Goal: Task Accomplishment & Management: Manage account settings

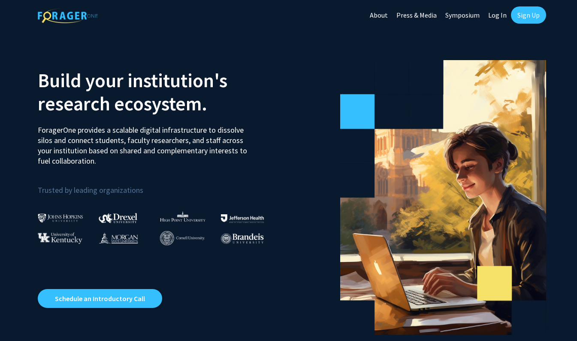
click at [498, 15] on link "Log In" at bounding box center [497, 15] width 27 height 30
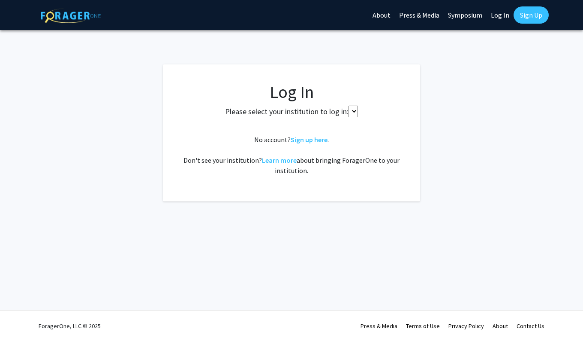
select select
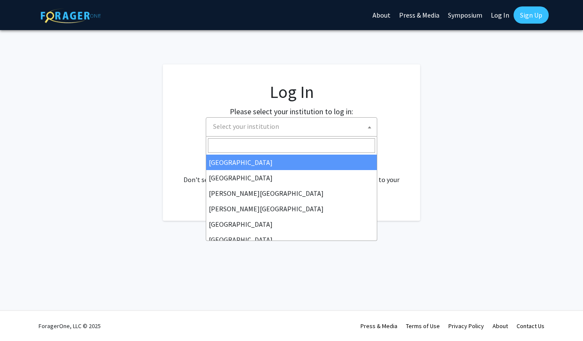
click at [250, 131] on span "Select your institution" at bounding box center [293, 127] width 167 height 18
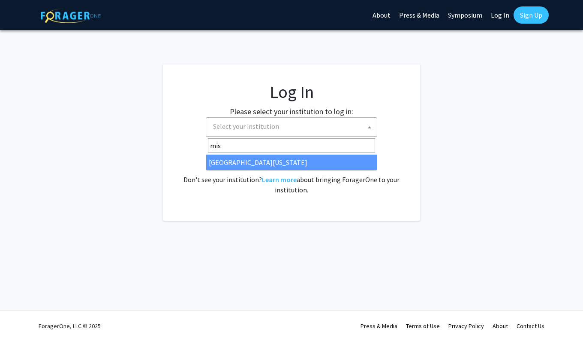
type input "miss"
select select "33"
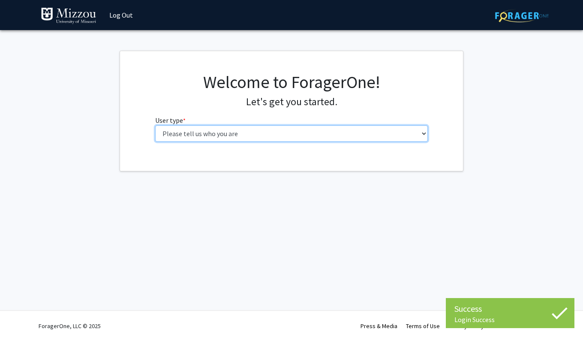
click at [226, 139] on select "Please tell us who you are Undergraduate Student Master's Student Doctoral Cand…" at bounding box center [291, 133] width 273 height 16
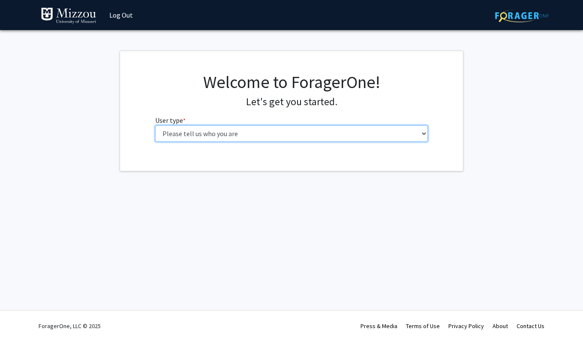
select select "2: masters"
click at [155, 125] on select "Please tell us who you are Undergraduate Student Master's Student Doctoral Cand…" at bounding box center [291, 133] width 273 height 16
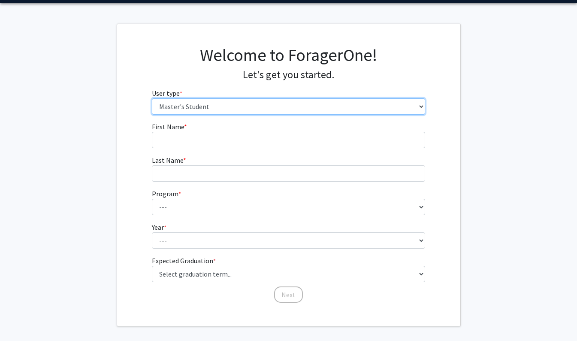
scroll to position [27, 0]
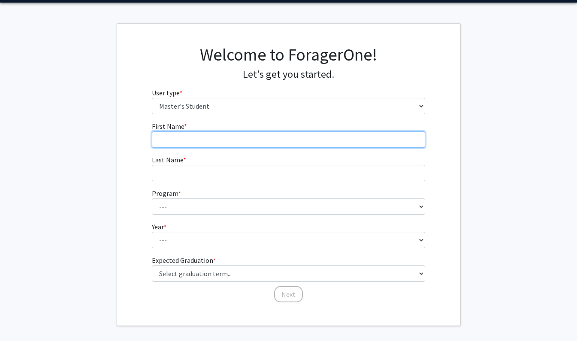
click at [205, 144] on input "First Name * required" at bounding box center [288, 139] width 273 height 16
type input "Jack"
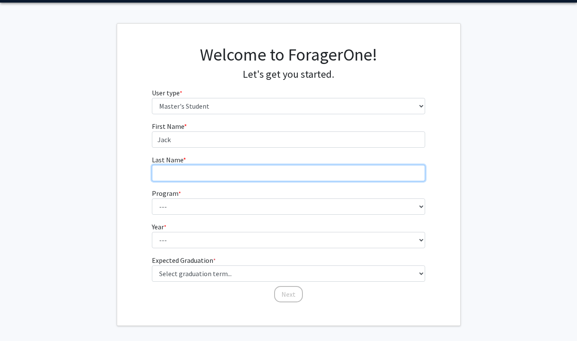
click at [198, 167] on input "Last Name * required" at bounding box center [288, 173] width 273 height 16
type input "[PERSON_NAME]"
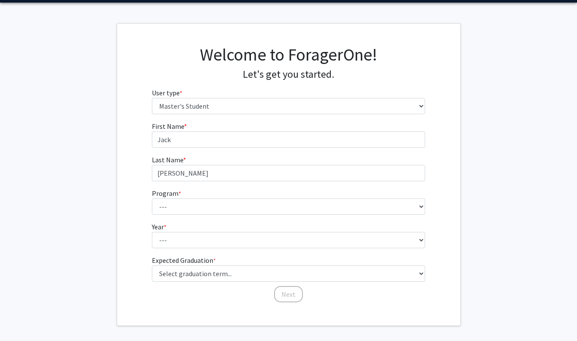
click at [184, 215] on form "First Name * required [PERSON_NAME] Last Name * required [PERSON_NAME] Program …" at bounding box center [288, 207] width 273 height 173
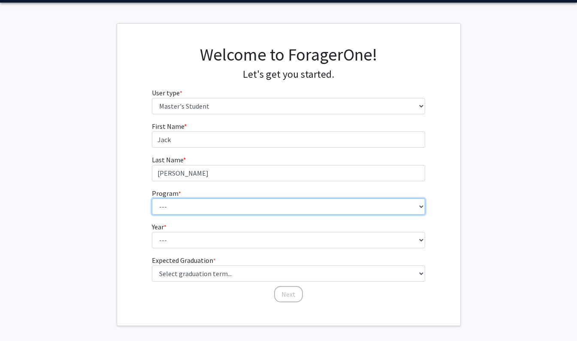
click at [179, 206] on select "--- Academic Medicine Accountancy Agricultural and Applied Economics Agricultur…" at bounding box center [288, 206] width 273 height 16
select select "102: 2329"
click at [152, 198] on select "--- Academic Medicine Accountancy Agricultural and Applied Economics Agricultur…" at bounding box center [288, 206] width 273 height 16
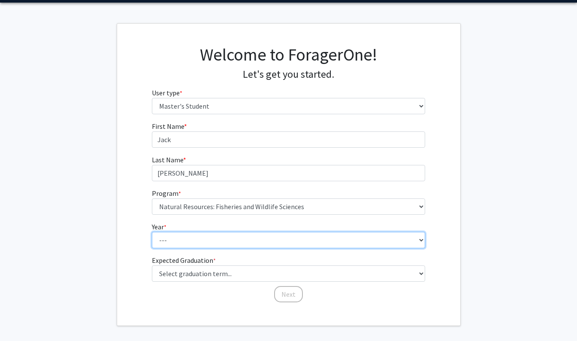
click at [202, 241] on select "--- First Year Second Year" at bounding box center [288, 240] width 273 height 16
select select "1: first_year"
click at [152, 232] on select "--- First Year Second Year" at bounding box center [288, 240] width 273 height 16
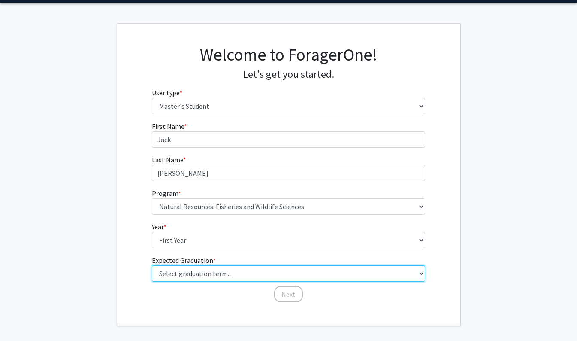
click at [204, 275] on select "Select graduation term... Spring 2025 Summer 2025 Fall 2025 Winter 2025 Spring …" at bounding box center [288, 273] width 273 height 16
select select "9: spring_2027"
click at [152, 265] on select "Select graduation term... Spring 2025 Summer 2025 Fall 2025 Winter 2025 Spring …" at bounding box center [288, 273] width 273 height 16
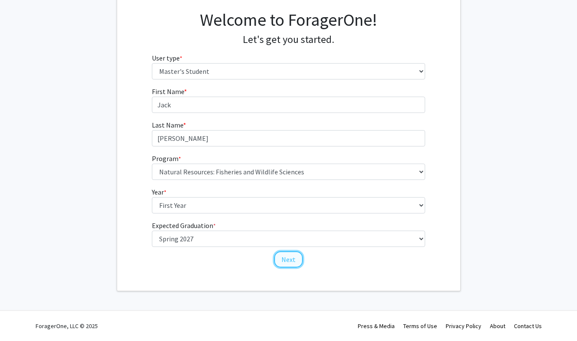
click at [292, 262] on button "Next" at bounding box center [288, 259] width 29 height 16
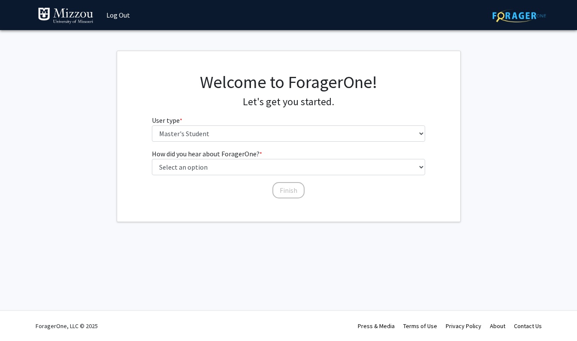
scroll to position [0, 0]
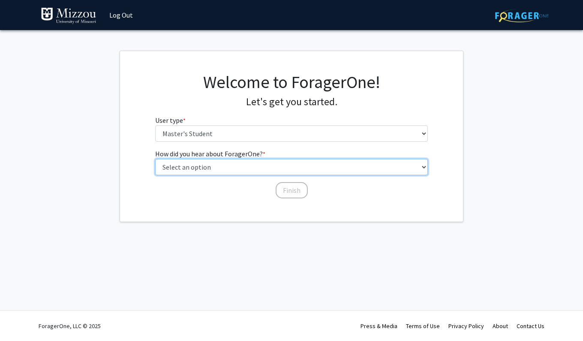
click at [249, 173] on select "Select an option Peer/student recommendation Faculty/staff recommendation Unive…" at bounding box center [291, 167] width 273 height 16
select select "3: university_website"
click at [155, 159] on select "Select an option Peer/student recommendation Faculty/staff recommendation Unive…" at bounding box center [291, 167] width 273 height 16
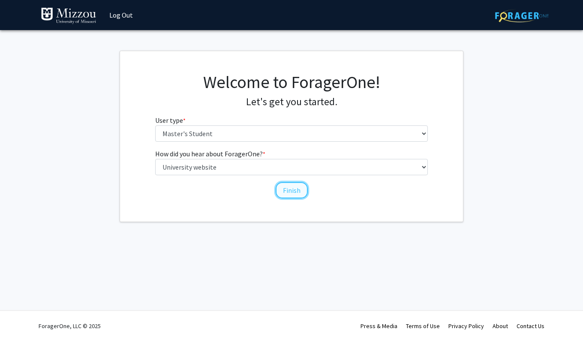
click at [289, 194] on button "Finish" at bounding box center [292, 190] width 32 height 16
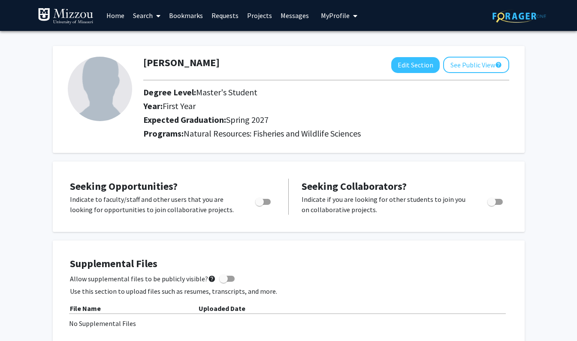
click at [144, 20] on link "Search" at bounding box center [147, 15] width 36 height 30
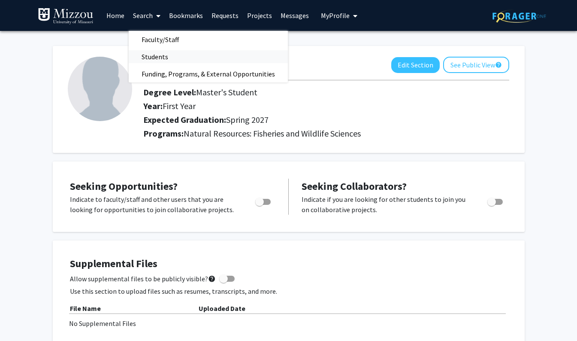
click at [152, 57] on span "Students" at bounding box center [155, 56] width 52 height 17
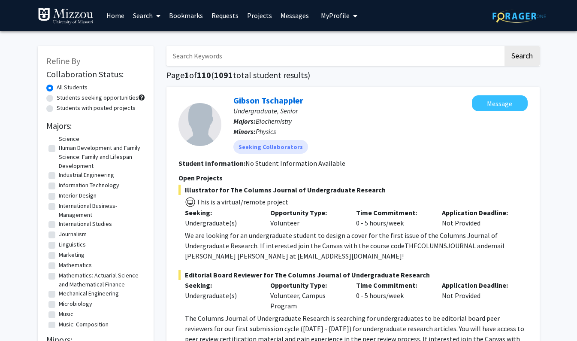
scroll to position [736, 0]
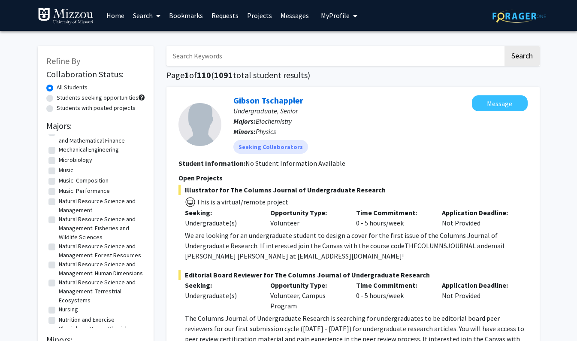
click at [59, 234] on label "Natural Resource Science and Management: Fisheries and Wildlife Sciences" at bounding box center [101, 227] width 84 height 27
click at [59, 220] on input "Natural Resource Science and Management: Fisheries and Wildlife Sciences" at bounding box center [62, 217] width 6 height 6
checkbox input "true"
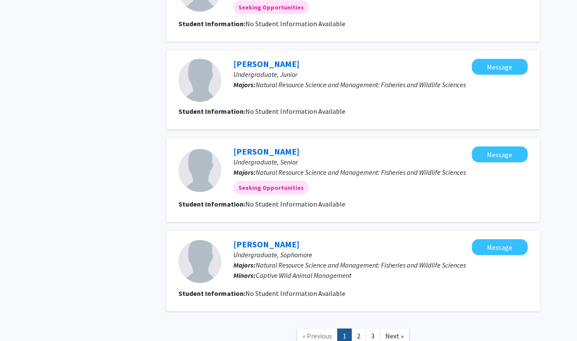
scroll to position [784, 0]
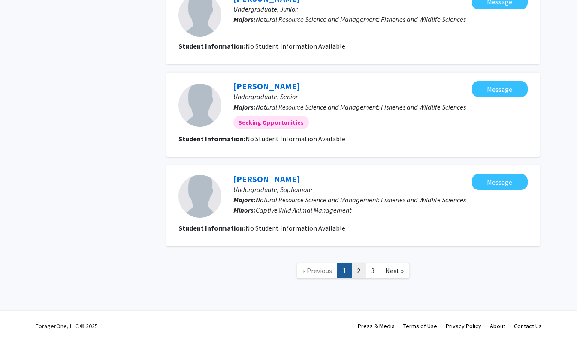
click at [361, 273] on link "2" at bounding box center [358, 270] width 15 height 15
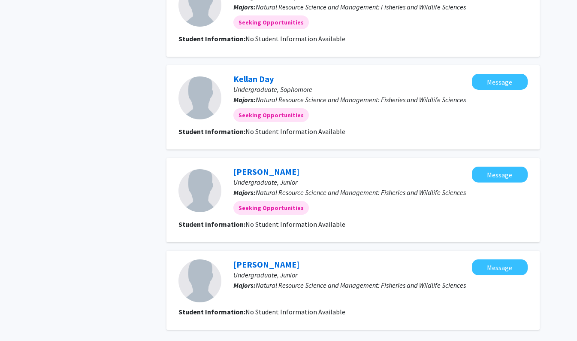
scroll to position [755, 0]
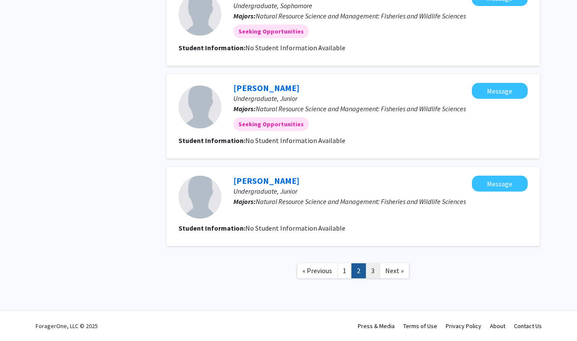
click at [368, 276] on link "3" at bounding box center [372, 270] width 15 height 15
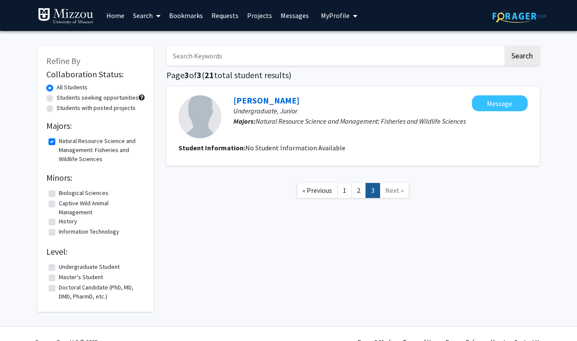
click at [48, 140] on fg-checkbox-list "Natural Resource Science and Management: Fisheries and Wildlife Sciences Natura…" at bounding box center [95, 149] width 99 height 31
click at [59, 141] on label "Natural Resource Science and Management: Fisheries and Wildlife Sciences" at bounding box center [101, 149] width 84 height 27
click at [59, 141] on input "Natural Resource Science and Management: Fisheries and Wildlife Sciences" at bounding box center [62, 139] width 6 height 6
checkbox input "false"
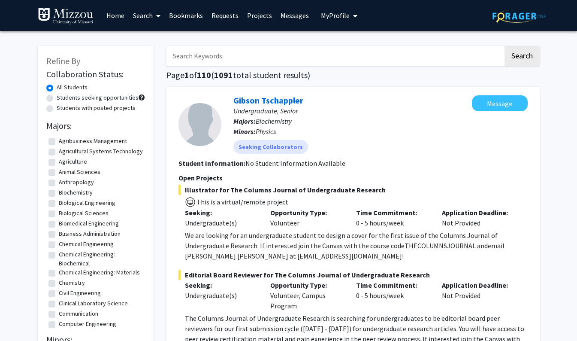
click at [59, 217] on label "Biological Sciences" at bounding box center [84, 212] width 50 height 9
click at [59, 214] on input "Biological Sciences" at bounding box center [62, 211] width 6 height 6
checkbox input "true"
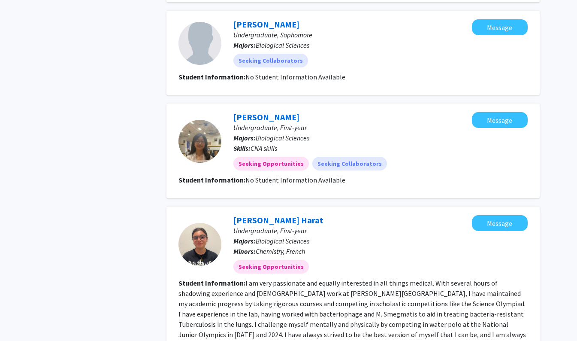
scroll to position [923, 0]
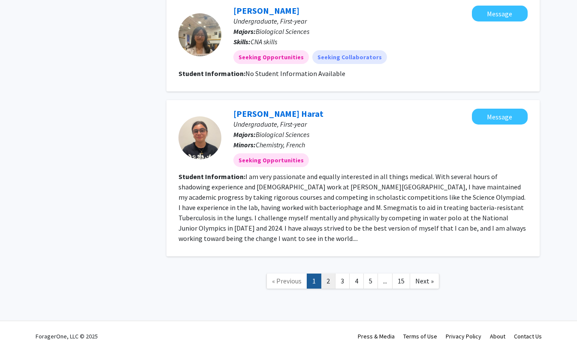
click at [330, 274] on link "2" at bounding box center [328, 280] width 15 height 15
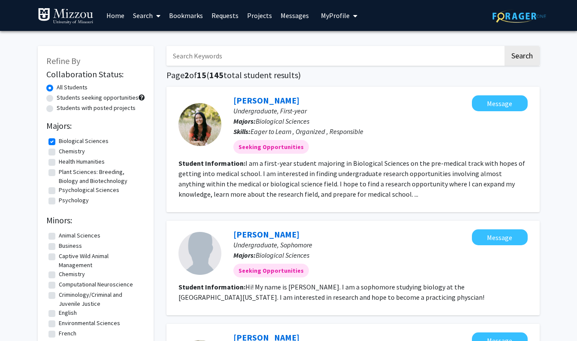
click at [330, 21] on button "My Profile" at bounding box center [339, 15] width 42 height 31
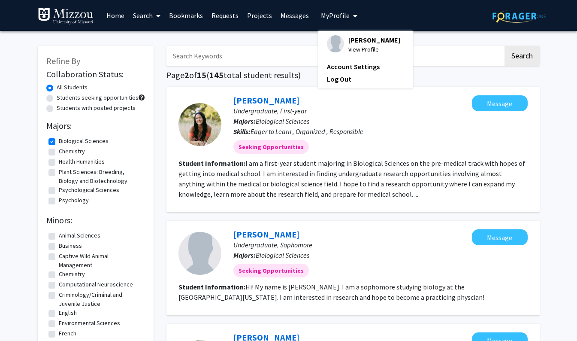
click at [348, 47] on span "View Profile" at bounding box center [374, 49] width 52 height 9
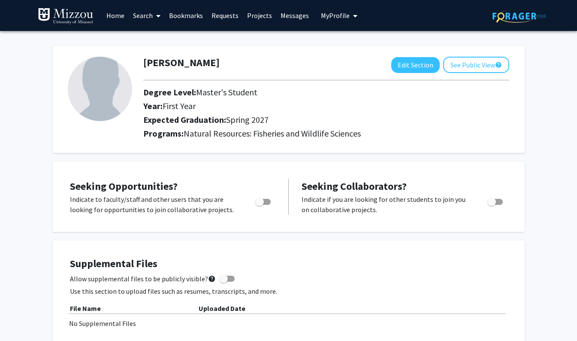
click at [146, 13] on link "Search" at bounding box center [147, 15] width 36 height 30
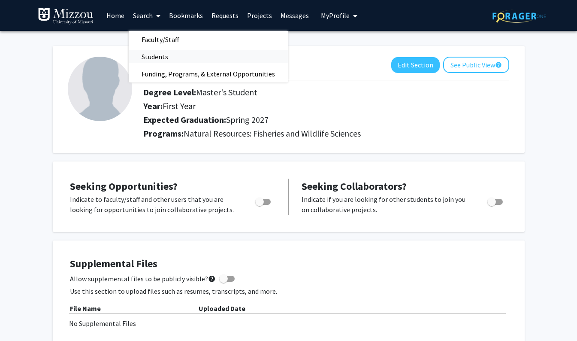
click at [153, 56] on span "Students" at bounding box center [155, 56] width 52 height 17
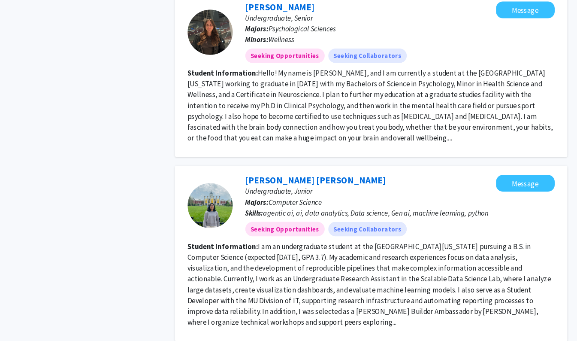
scroll to position [1561, 0]
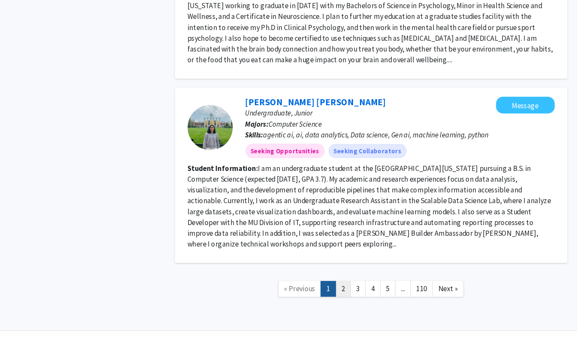
click at [324, 283] on link "2" at bounding box center [326, 290] width 15 height 15
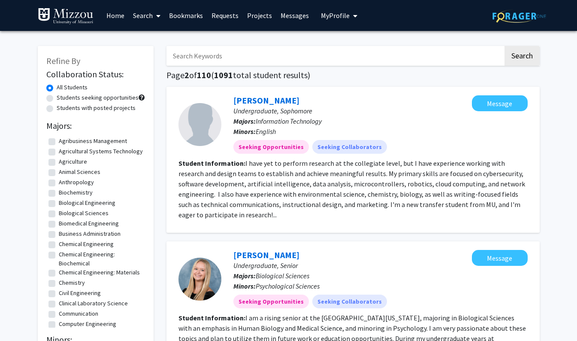
click at [334, 9] on button "My Profile" at bounding box center [339, 15] width 42 height 31
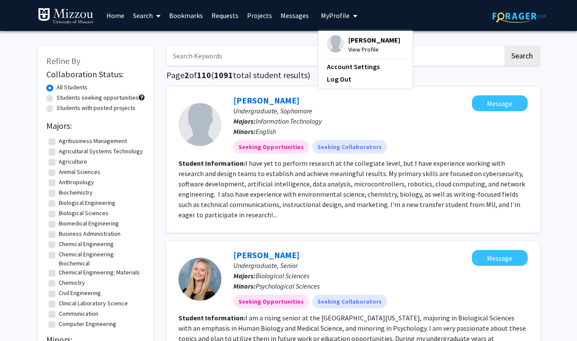
click at [349, 42] on span "[PERSON_NAME]" at bounding box center [374, 39] width 52 height 9
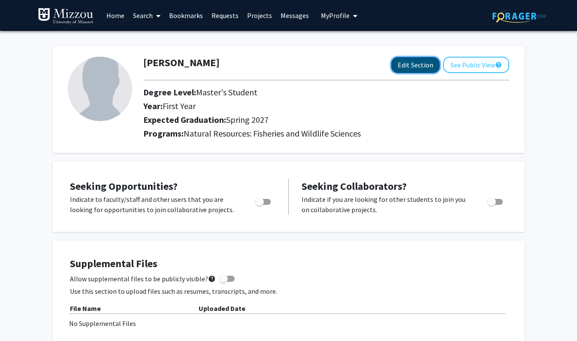
click at [428, 64] on button "Edit Section" at bounding box center [415, 65] width 48 height 16
select select "first_year"
select select "37: spring_2027"
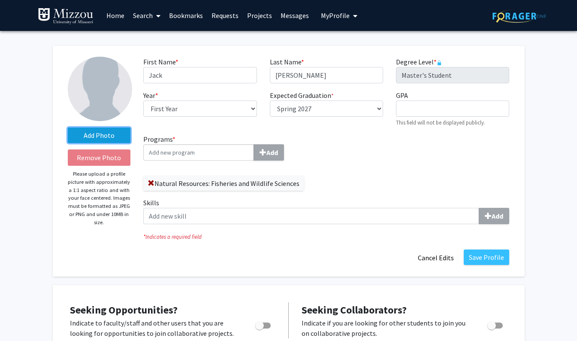
click at [93, 132] on label "Add Photo" at bounding box center [99, 134] width 63 height 15
click at [0, 0] on input "Add Photo" at bounding box center [0, 0] width 0 height 0
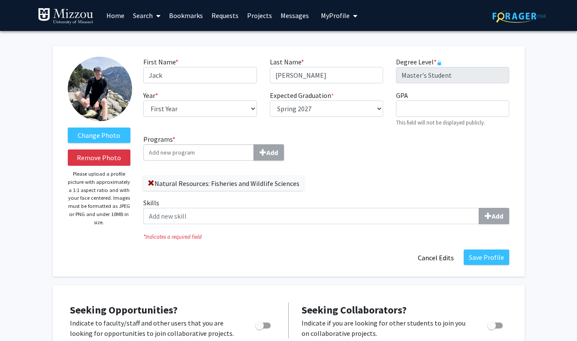
click at [380, 150] on div "Programs * Add Natural Resources: Fisheries and Wildlife Sciences Skills Add" at bounding box center [326, 182] width 379 height 97
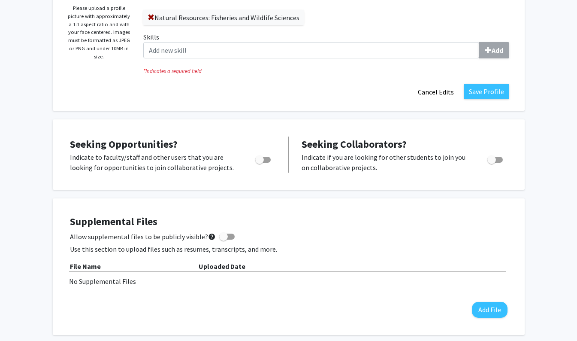
scroll to position [168, 0]
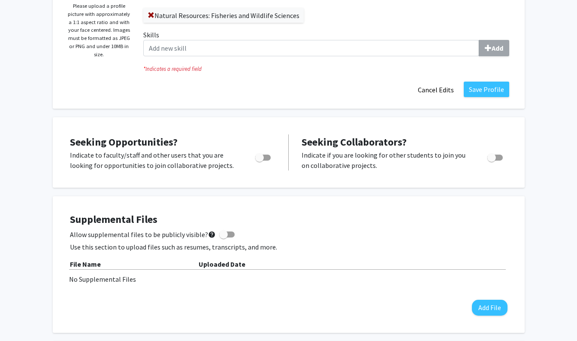
drag, startPoint x: 500, startPoint y: 157, endPoint x: 311, endPoint y: 200, distance: 193.8
click at [311, 200] on div "Supplemental Files Allow supplemental files to be publicly visible? help Use th…" at bounding box center [289, 264] width 472 height 136
click at [490, 154] on span "Toggle" at bounding box center [491, 157] width 9 height 9
click at [491, 160] on input "Would you like to receive other student requests to work with you?" at bounding box center [491, 160] width 0 height 0
checkbox input "true"
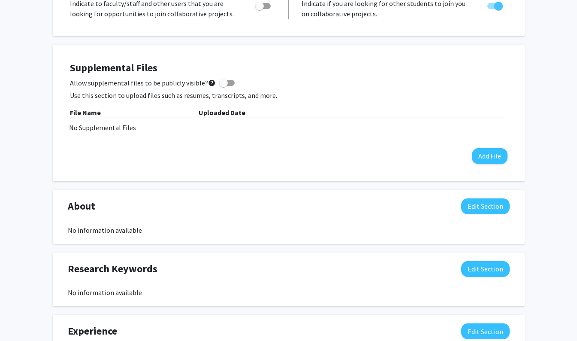
scroll to position [319, 0]
click at [485, 204] on button "Edit Section" at bounding box center [485, 207] width 48 height 16
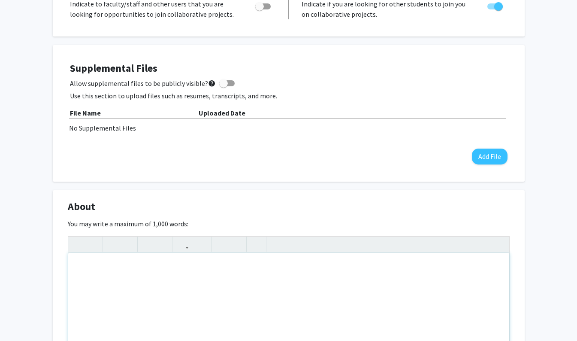
drag, startPoint x: 171, startPoint y: 275, endPoint x: 181, endPoint y: 262, distance: 16.5
click at [181, 262] on div "Note to users with screen readers: Please deactivate our accessibility plugin f…" at bounding box center [288, 317] width 441 height 129
type textarea "<p>Check out my website! [URL][DOMAIN_NAME]</p>"
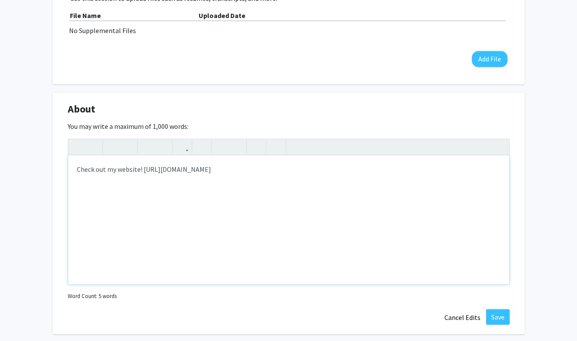
scroll to position [351, 0]
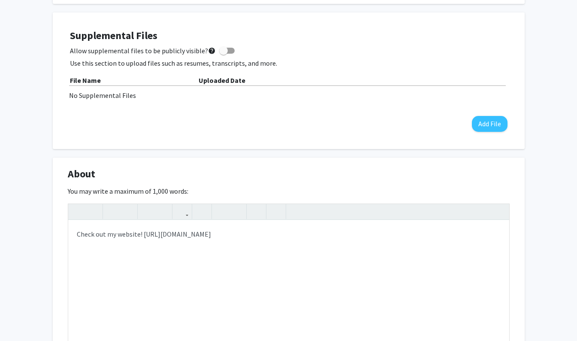
click at [435, 157] on div "About Edit Section You may write a maximum of 1,000 words: <p>Check out my webs…" at bounding box center [289, 277] width 472 height 241
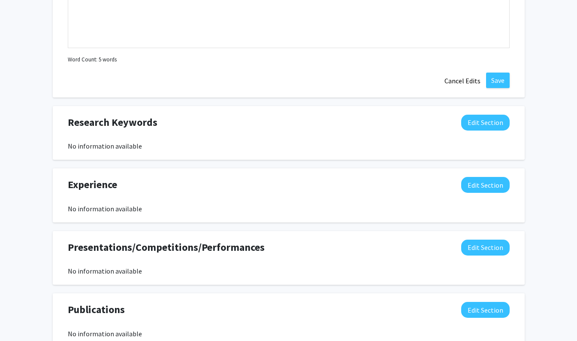
scroll to position [661, 0]
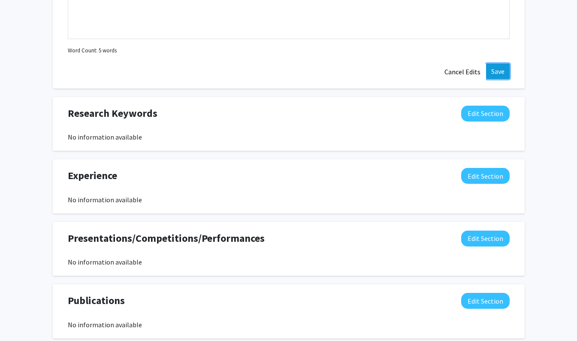
click at [495, 73] on button "Save" at bounding box center [498, 70] width 24 height 15
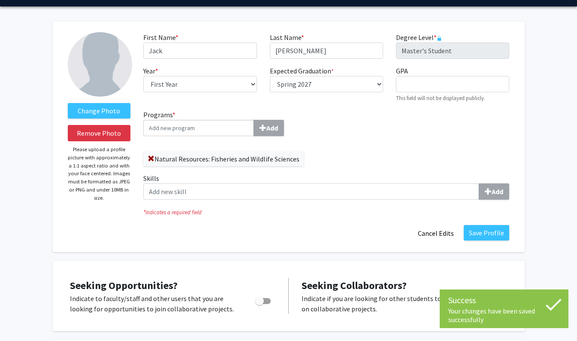
scroll to position [0, 0]
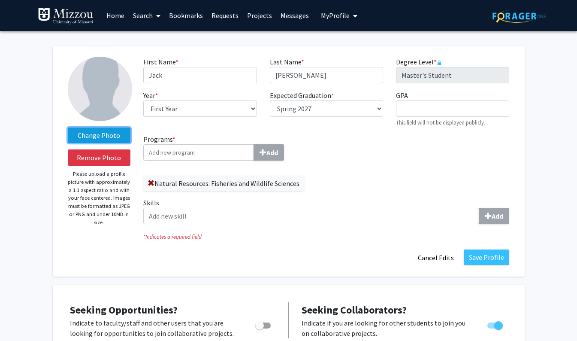
click at [105, 133] on label "Change Photo" at bounding box center [99, 134] width 63 height 15
click at [0, 0] on input "Change Photo" at bounding box center [0, 0] width 0 height 0
click at [88, 138] on label "Change Photo" at bounding box center [99, 134] width 63 height 15
click at [0, 0] on input "Change Photo" at bounding box center [0, 0] width 0 height 0
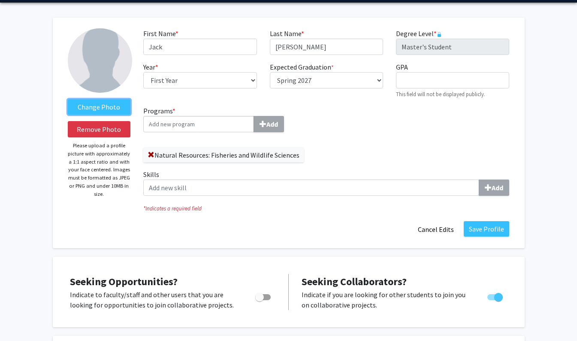
scroll to position [30, 0]
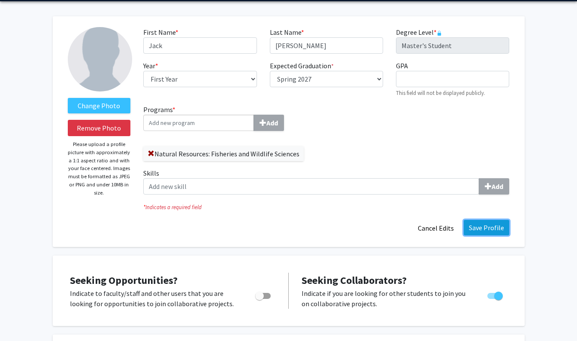
click at [485, 229] on button "Save Profile" at bounding box center [486, 227] width 45 height 15
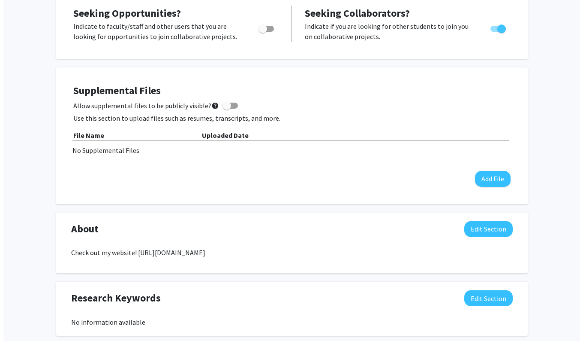
scroll to position [0, 0]
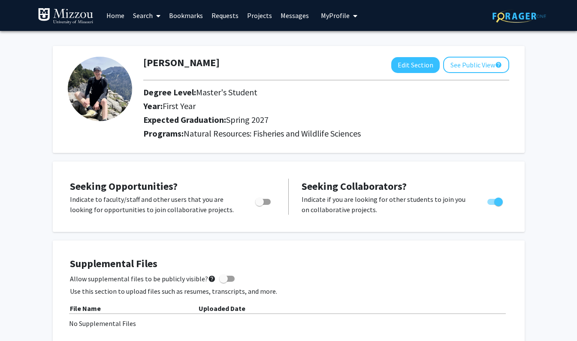
click at [226, 12] on link "Requests" at bounding box center [225, 15] width 36 height 30
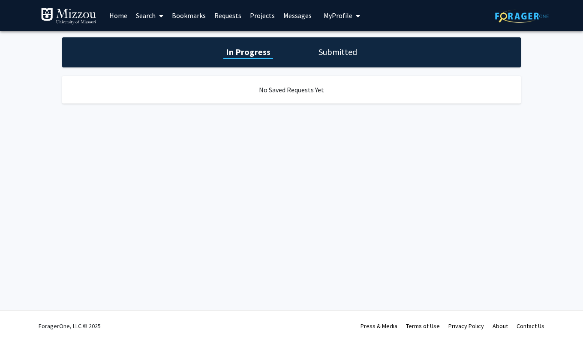
click at [262, 18] on link "Projects" at bounding box center [262, 15] width 33 height 30
